Goal: Complete application form

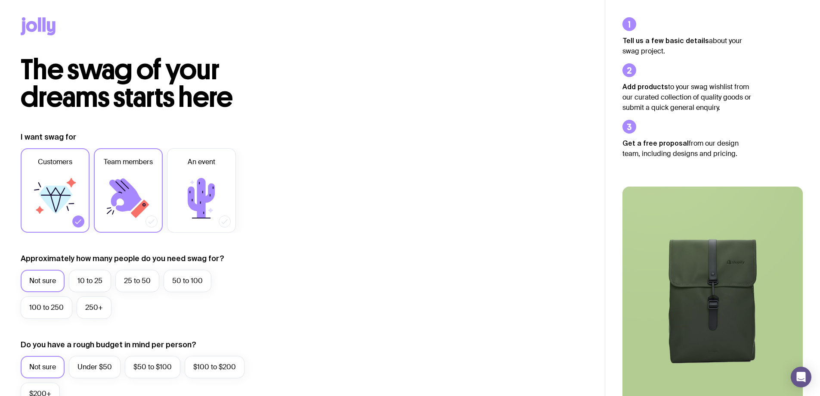
click at [142, 198] on icon at bounding box center [128, 198] width 52 height 52
click at [0, 0] on input "Team members" at bounding box center [0, 0] width 0 height 0
click at [75, 191] on icon at bounding box center [55, 198] width 52 height 52
click at [0, 0] on input "Customers" at bounding box center [0, 0] width 0 height 0
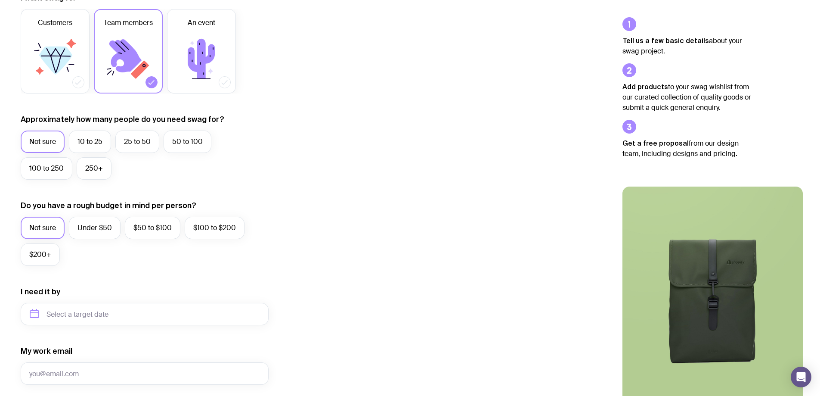
scroll to position [172, 0]
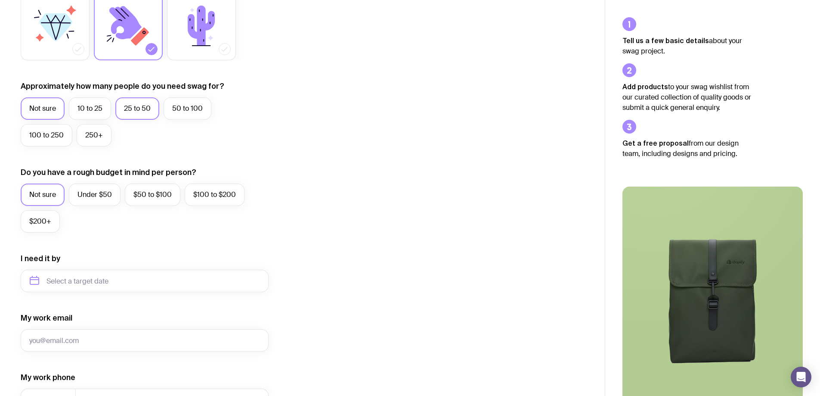
click at [127, 107] on label "25 to 50" at bounding box center [137, 108] width 44 height 22
click at [0, 0] on input "25 to 50" at bounding box center [0, 0] width 0 height 0
click at [164, 200] on label "$50 to $100" at bounding box center [153, 194] width 56 height 22
click at [0, 0] on input "$50 to $100" at bounding box center [0, 0] width 0 height 0
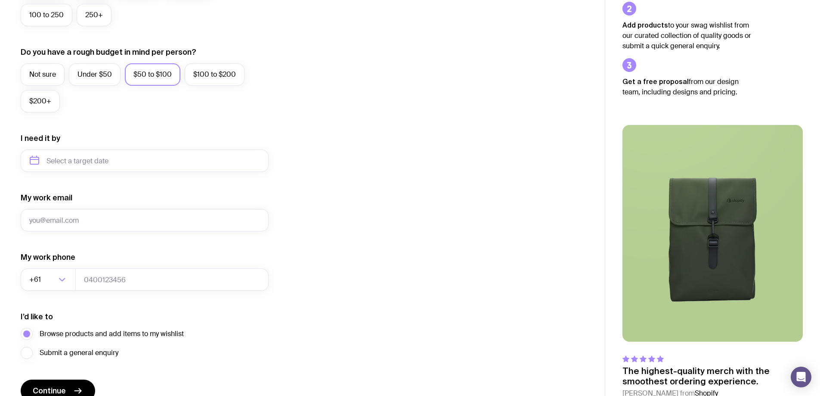
scroll to position [301, 0]
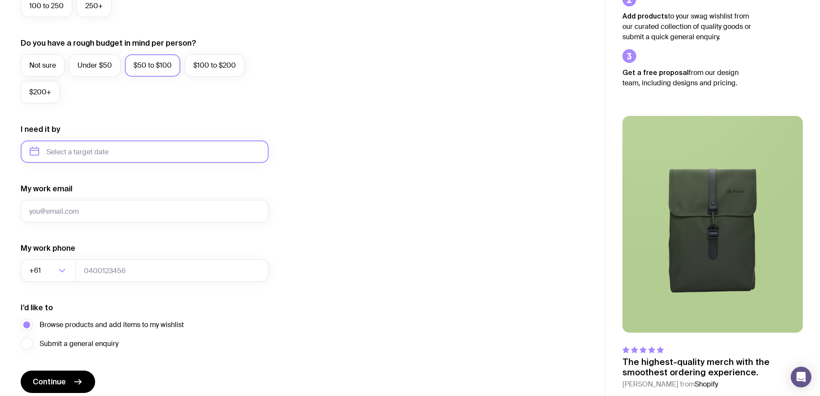
click at [140, 156] on input "text" at bounding box center [145, 151] width 248 height 22
click at [118, 177] on icon "button" at bounding box center [117, 181] width 10 height 10
click at [39, 182] on icon "button" at bounding box center [34, 181] width 10 height 10
click at [113, 254] on button "Dec" at bounding box center [110, 257] width 31 height 17
type input "[DATE]"
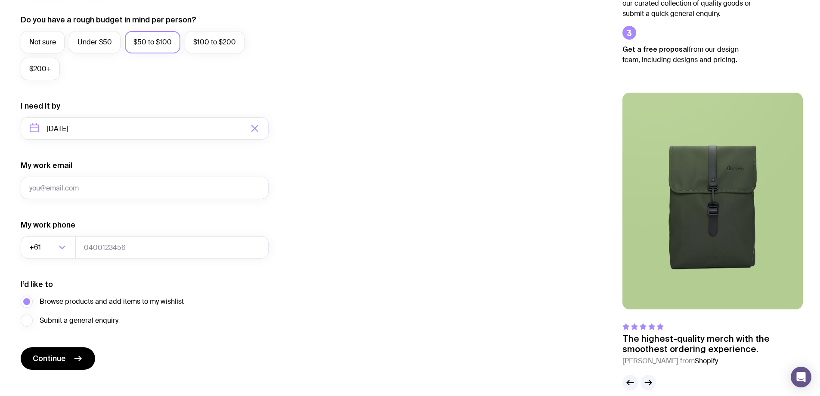
scroll to position [336, 0]
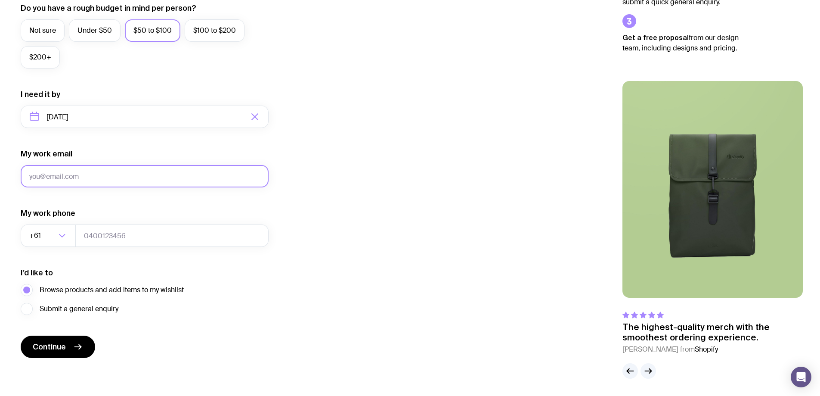
click at [118, 174] on input "My work email" at bounding box center [145, 176] width 248 height 22
type input "[PERSON_NAME][EMAIL_ADDRESS][PERSON_NAME][DOMAIN_NAME]"
click at [82, 341] on button "Continue" at bounding box center [58, 346] width 74 height 22
click at [101, 234] on input "tel" at bounding box center [171, 235] width 193 height 22
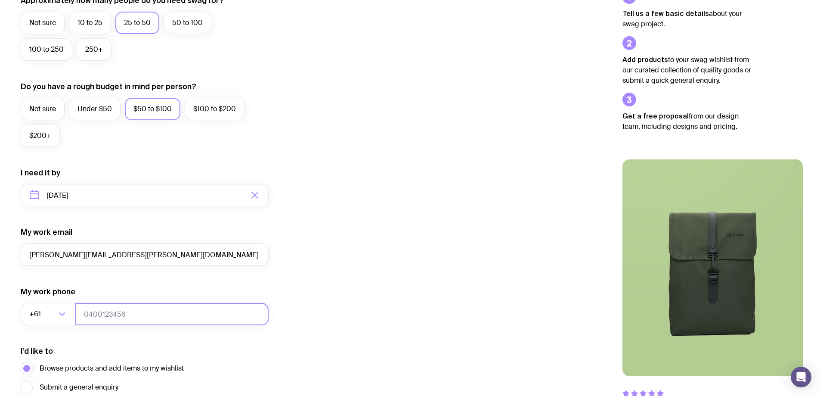
scroll to position [258, 0]
drag, startPoint x: 624, startPoint y: 59, endPoint x: 712, endPoint y: 85, distance: 92.2
click at [712, 85] on p "Add products to your swag wishlist from our curated collection of quality goods…" at bounding box center [686, 69] width 129 height 31
